Goal: Transaction & Acquisition: Purchase product/service

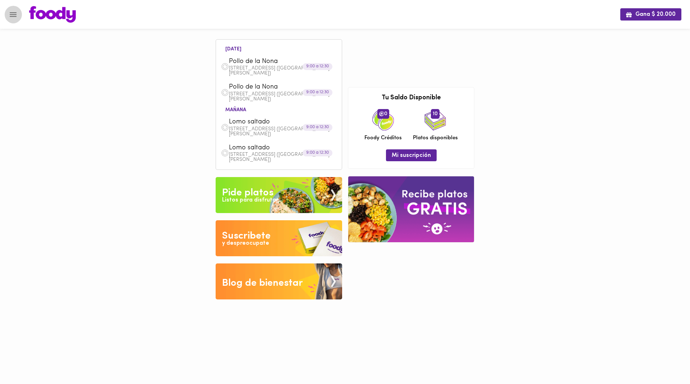
click at [14, 14] on icon "Menu" at bounding box center [13, 14] width 7 height 5
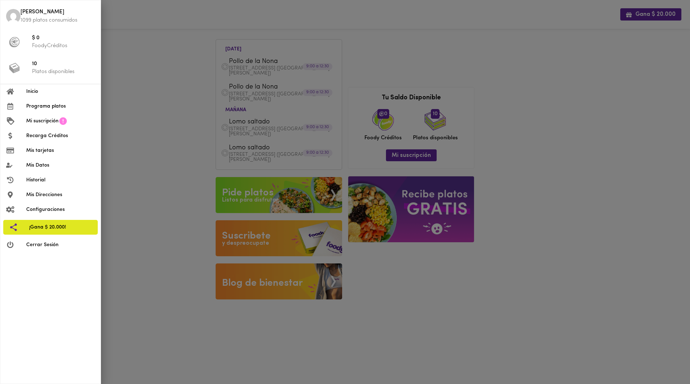
click at [50, 108] on span "Programa platos" at bounding box center [60, 106] width 69 height 8
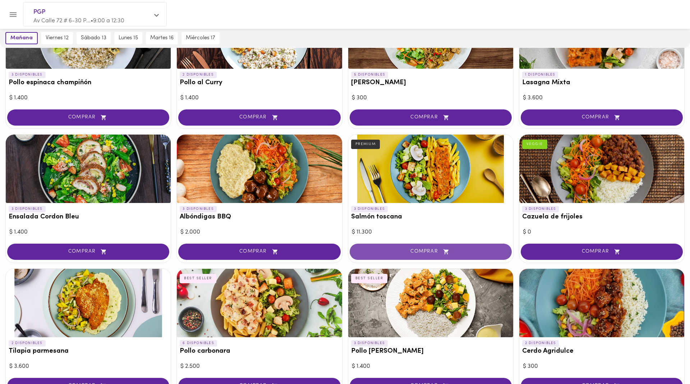
scroll to position [550, 0]
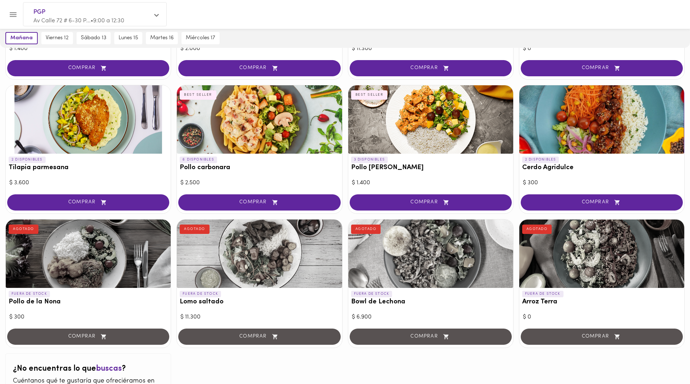
click at [233, 257] on div at bounding box center [259, 253] width 165 height 68
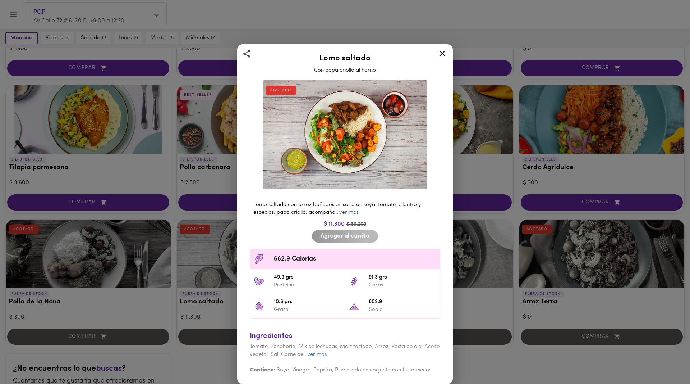
click at [354, 215] on link "ver más" at bounding box center [348, 212] width 19 height 5
